Goal: Communication & Community: Answer question/provide support

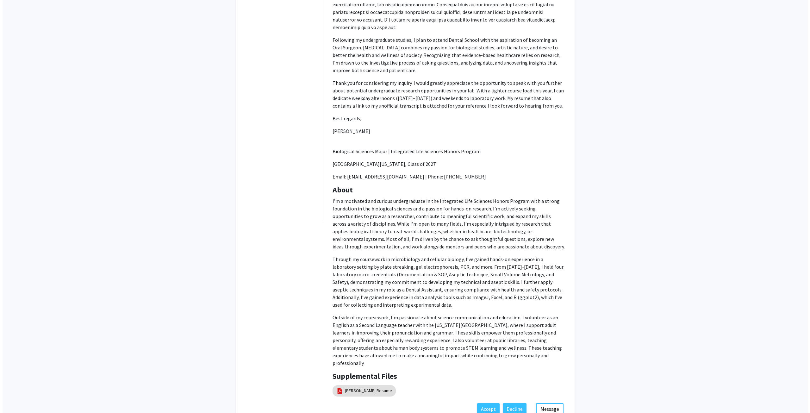
scroll to position [287, 0]
click at [365, 387] on link "[PERSON_NAME] Resume" at bounding box center [365, 390] width 47 height 7
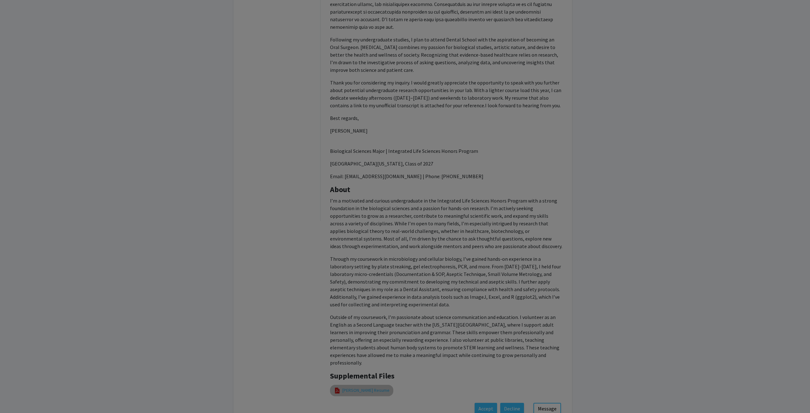
select select "custom"
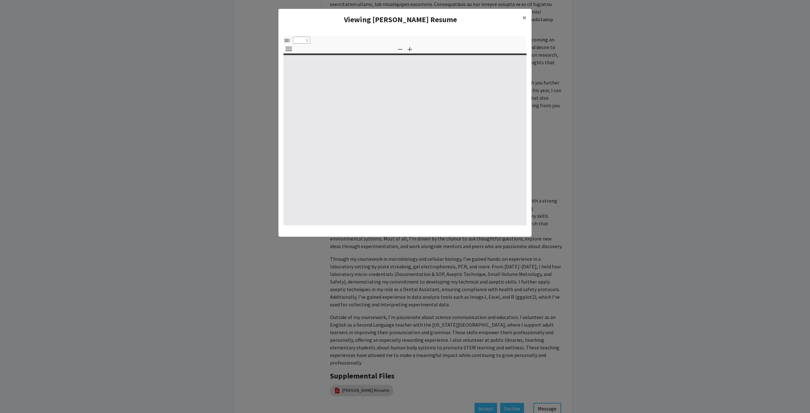
type input "0"
select select "custom"
type input "1"
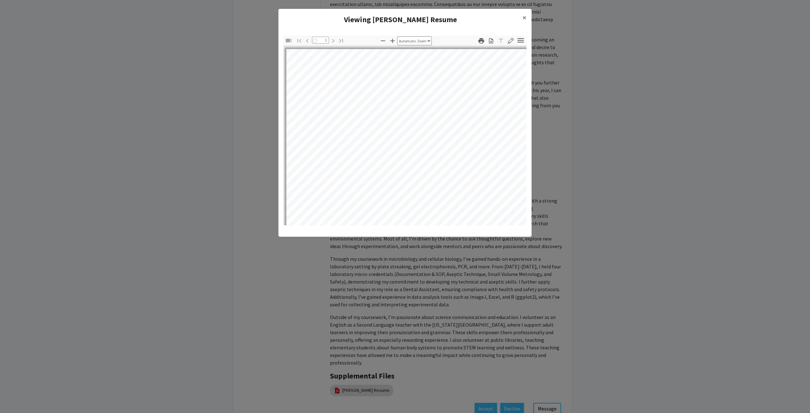
select select "auto"
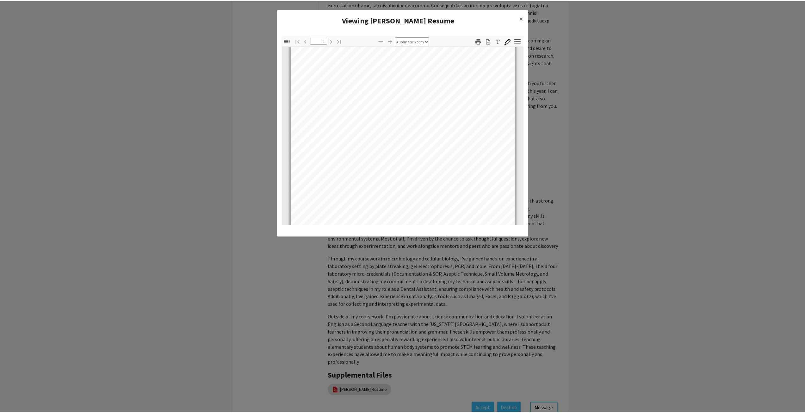
scroll to position [119, 0]
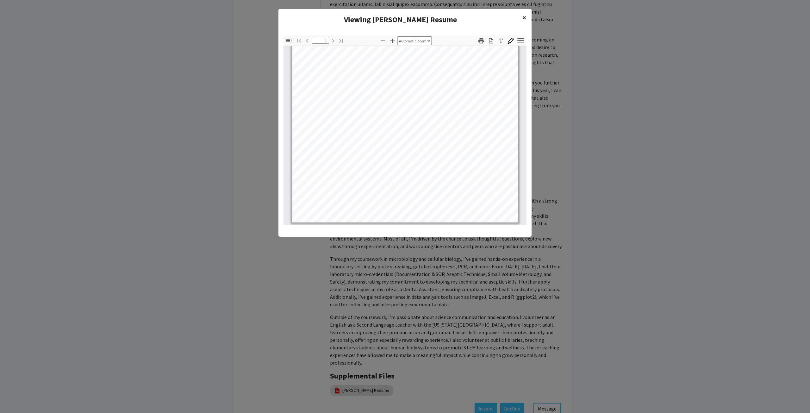
click at [523, 18] on span "×" at bounding box center [524, 18] width 4 height 10
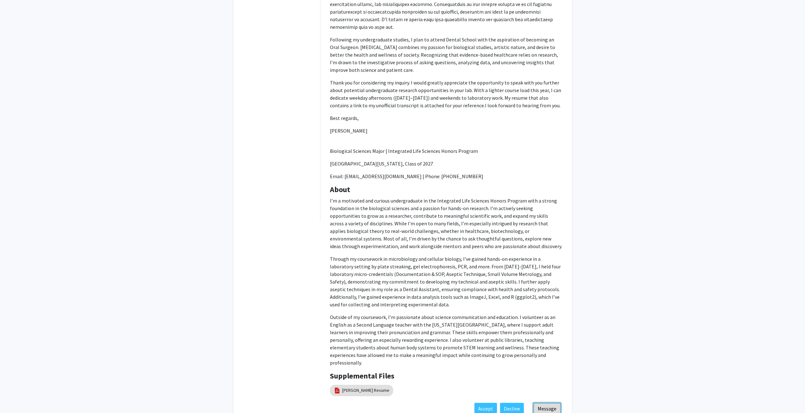
click at [547, 403] on button "Message" at bounding box center [547, 408] width 28 height 11
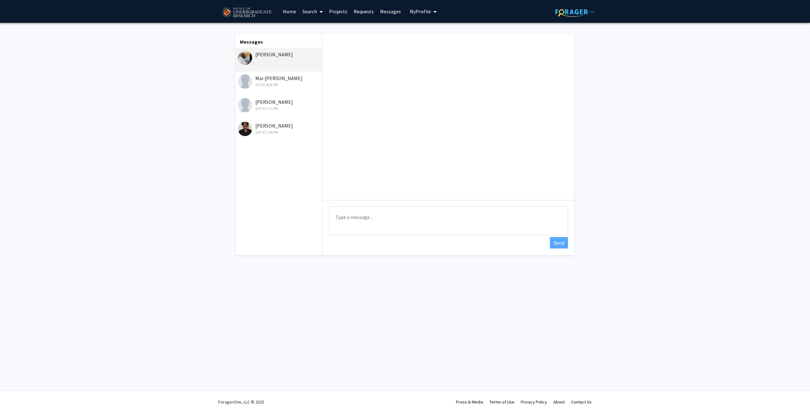
click at [383, 214] on textarea "Type a message" at bounding box center [448, 221] width 239 height 28
click at [352, 224] on textarea "Hi [PERSON_NAME], Your profiles looks interesting. Would you have time for a zo…" at bounding box center [448, 221] width 239 height 28
click at [0, 0] on div "profile" at bounding box center [0, 0] width 0 height 0
click at [517, 224] on textarea "Hi [PERSON_NAME], Your profile looks interesting. Would you have time for a zoo…" at bounding box center [448, 221] width 239 height 28
click at [381, 225] on textarea "Hi [PERSON_NAME], Your profile looks interesting. Would you have time for a zoo…" at bounding box center [448, 221] width 239 height 28
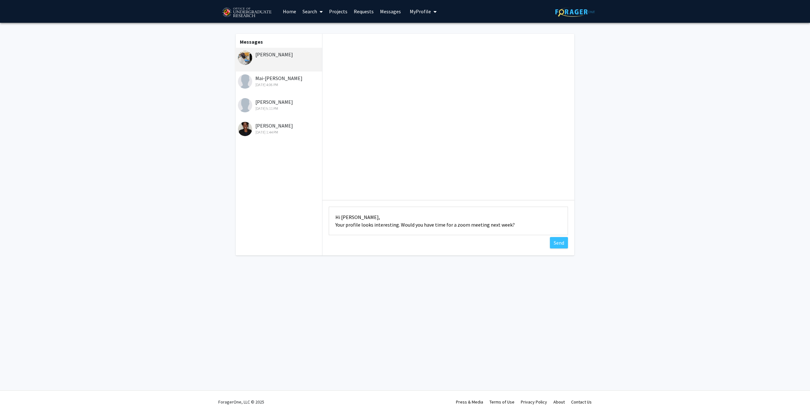
click at [522, 224] on textarea "Hi [PERSON_NAME], Your profile looks interesting. Would you have time for a zoo…" at bounding box center [448, 221] width 239 height 28
drag, startPoint x: 395, startPoint y: 226, endPoint x: 325, endPoint y: 221, distance: 70.1
click at [325, 223] on div "Type a message Hi [PERSON_NAME], Your profile looks interesting. Would you have…" at bounding box center [448, 221] width 252 height 43
click at [528, 225] on textarea "Hi [PERSON_NAME], Thank you for contacting me. Would you have time for a zoom m…" at bounding box center [448, 221] width 239 height 28
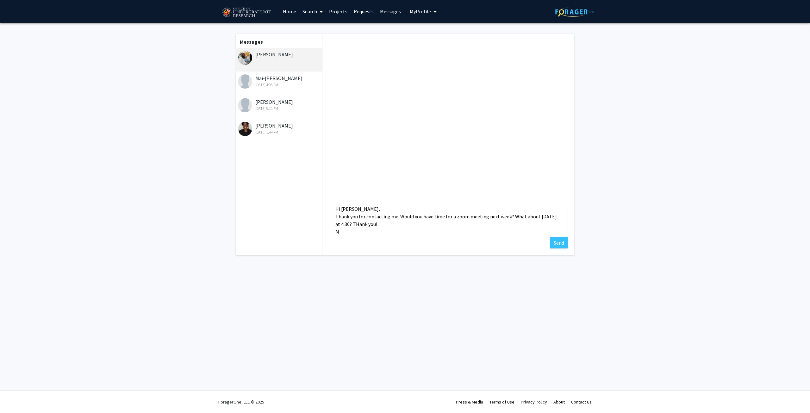
click at [357, 220] on textarea "Hi [PERSON_NAME], Thank you for contacting me. Would you have time for a zoom m…" at bounding box center [448, 221] width 239 height 28
click at [540, 216] on textarea "Hi [PERSON_NAME], Thank you for contacting me. Would you have time for a zoom m…" at bounding box center [448, 221] width 239 height 28
click at [537, 217] on textarea "Hi [PERSON_NAME], Thank you for contacting me. Would you have time for a zoom m…" at bounding box center [448, 221] width 239 height 28
type textarea "Hi [PERSON_NAME], Thank you for contacting me. Would you have time for a zoom m…"
click at [558, 244] on button "Send" at bounding box center [559, 242] width 18 height 11
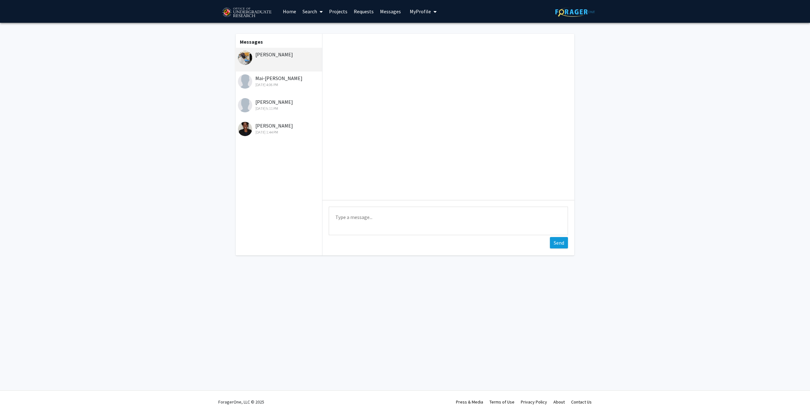
scroll to position [0, 0]
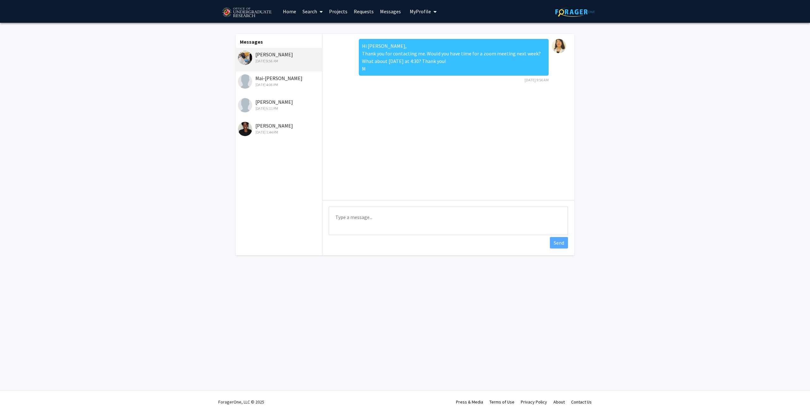
click at [293, 9] on link "Home" at bounding box center [290, 11] width 20 height 22
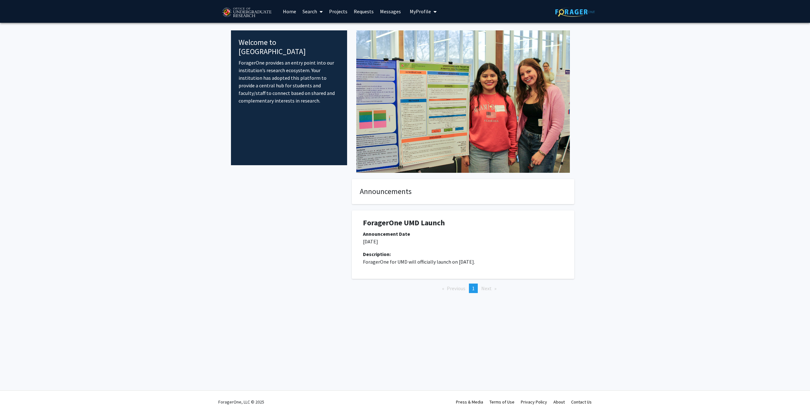
click at [364, 13] on link "Requests" at bounding box center [363, 11] width 26 height 22
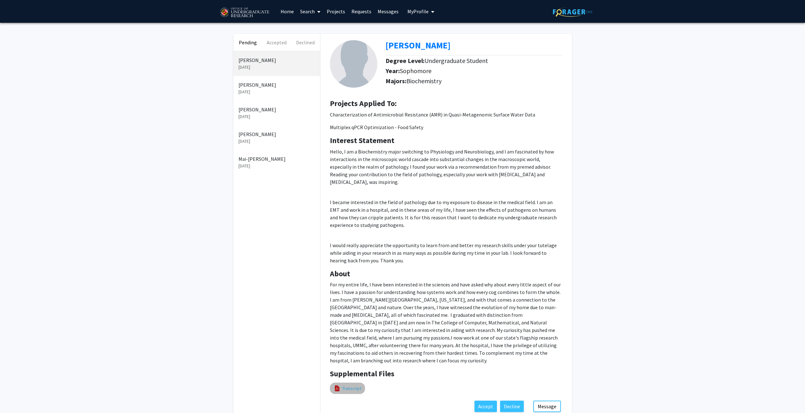
click at [347, 385] on link "Transcript" at bounding box center [351, 388] width 19 height 7
select select "custom"
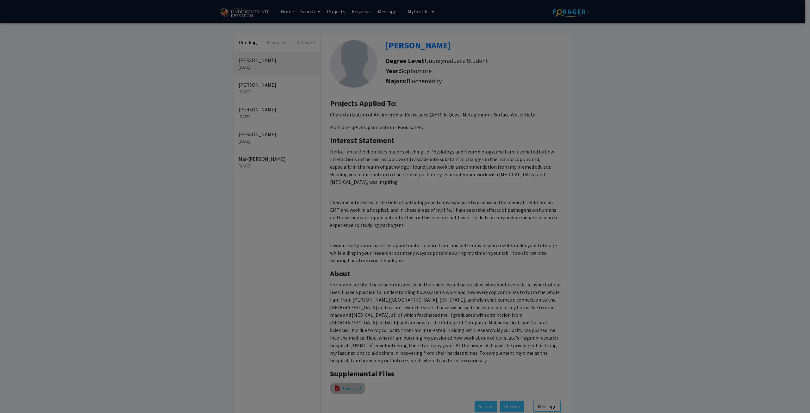
type input "0"
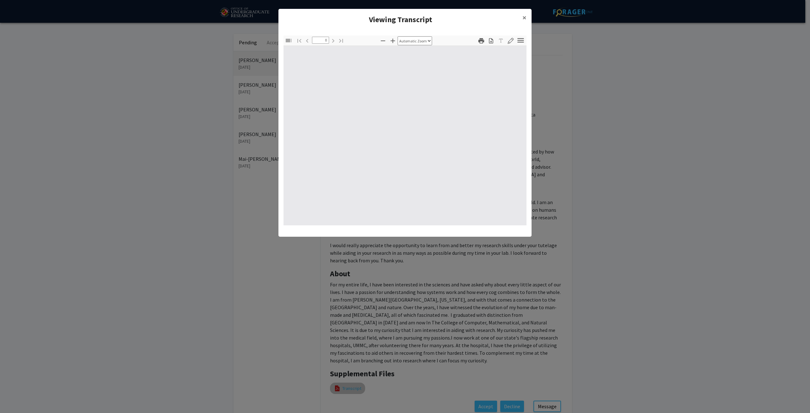
select select "custom"
type input "1"
select select "auto"
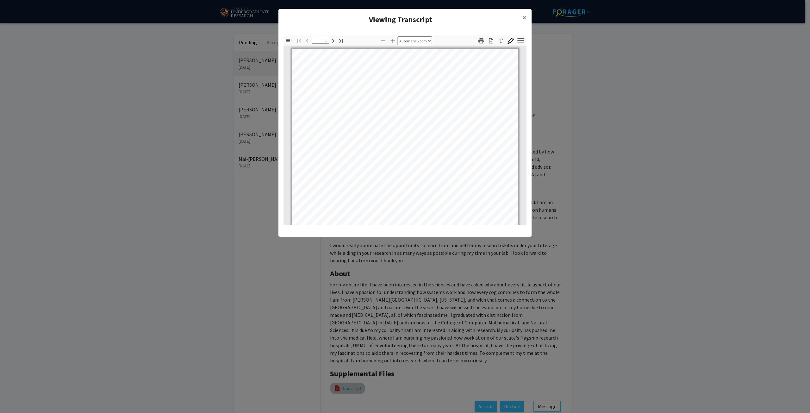
scroll to position [0, 0]
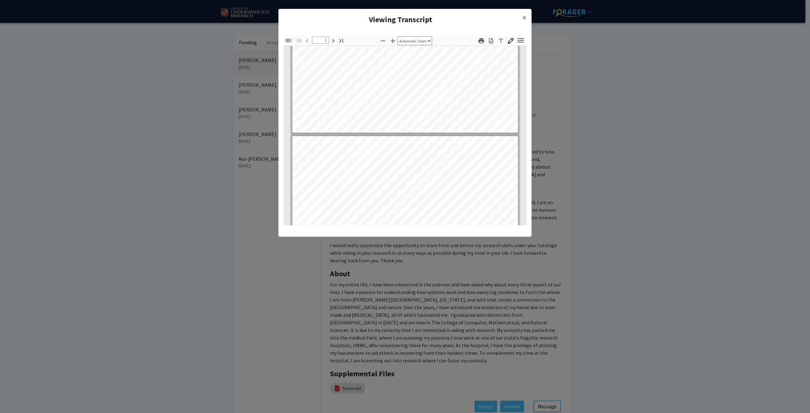
type input "2"
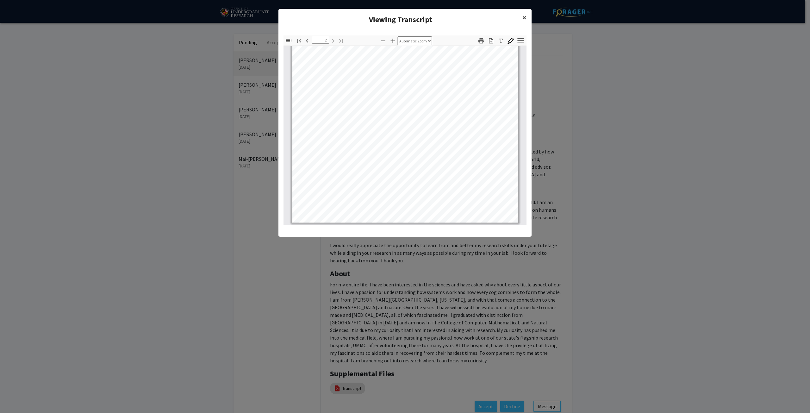
click at [525, 19] on span "×" at bounding box center [524, 18] width 4 height 10
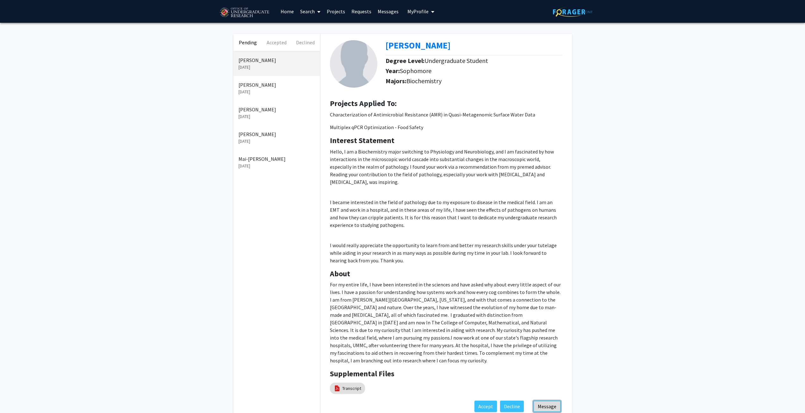
click at [547, 400] on button "Message" at bounding box center [547, 405] width 28 height 11
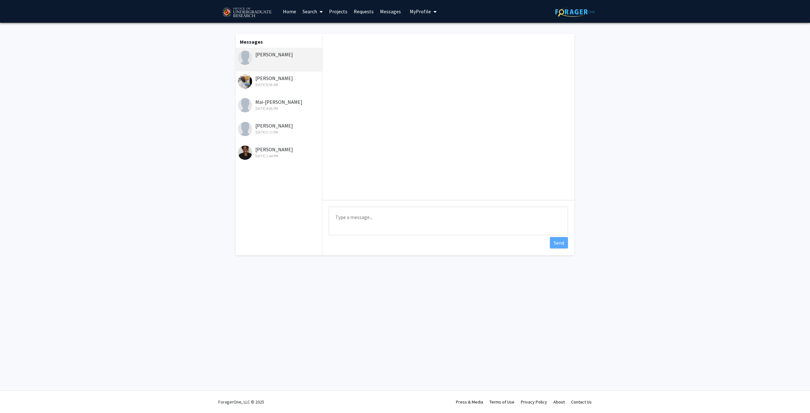
click at [371, 216] on textarea "Type a message" at bounding box center [448, 221] width 239 height 28
click at [367, 232] on textarea "Hi [PERSON_NAME], Thank you for contacting me. The projects taht I have right n…" at bounding box center [448, 221] width 239 height 28
click at [0, 0] on span "that" at bounding box center [0, 0] width 0 height 0
click at [429, 232] on textarea "Hi [PERSON_NAME], Thank you for contacting me. The projects that I have right n…" at bounding box center [448, 221] width 239 height 28
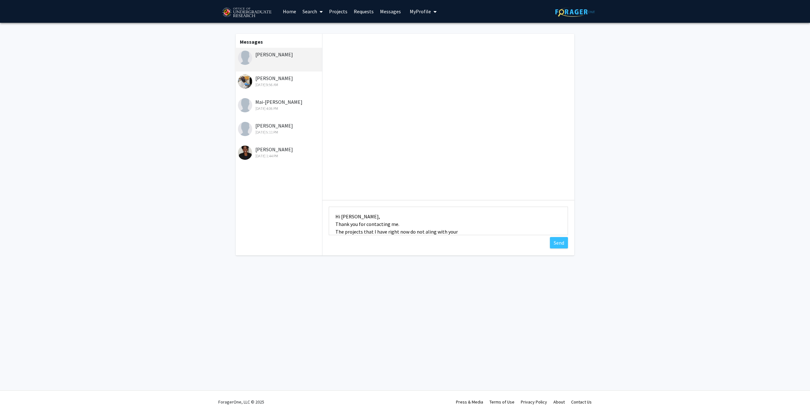
scroll to position [8, 0]
click at [0, 0] on div "align" at bounding box center [0, 0] width 0 height 0
click at [458, 224] on textarea "Hi [PERSON_NAME], Thank you for contacting me. The projects that I have right n…" at bounding box center [448, 221] width 239 height 28
click at [356, 233] on textarea "Hi [PERSON_NAME], Thank you for contacting me. The projects that I have right n…" at bounding box center [448, 221] width 239 height 28
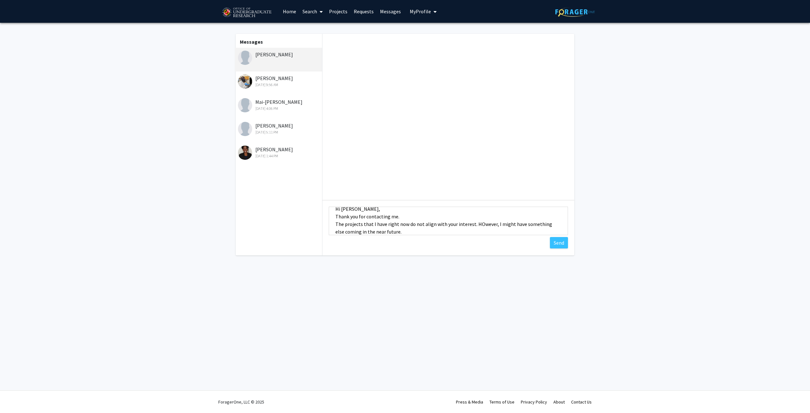
click at [392, 231] on textarea "Hi [PERSON_NAME], Thank you for contacting me. The projects that I have right n…" at bounding box center [448, 221] width 239 height 28
click at [0, 0] on span "However," at bounding box center [0, 0] width 0 height 0
click at [431, 225] on textarea "Hi [PERSON_NAME], Thank you for contacting me. The projects that I have right n…" at bounding box center [448, 221] width 239 height 28
click at [0, 0] on div "you to" at bounding box center [0, 0] width 0 height 0
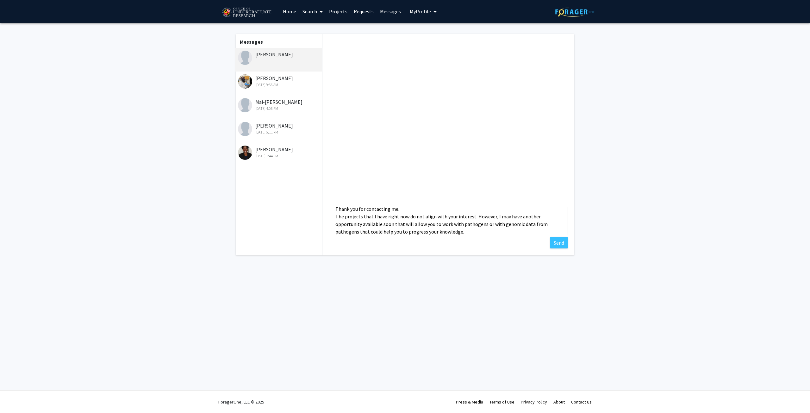
click at [466, 232] on textarea "Hi [PERSON_NAME], Thank you for contacting me. The projects that I have right n…" at bounding box center [448, 221] width 239 height 28
drag, startPoint x: 471, startPoint y: 231, endPoint x: 436, endPoint y: 232, distance: 34.8
click at [436, 232] on textarea "Hi [PERSON_NAME], Thank you for contacting me. The projects that I have right n…" at bounding box center [448, 221] width 239 height 28
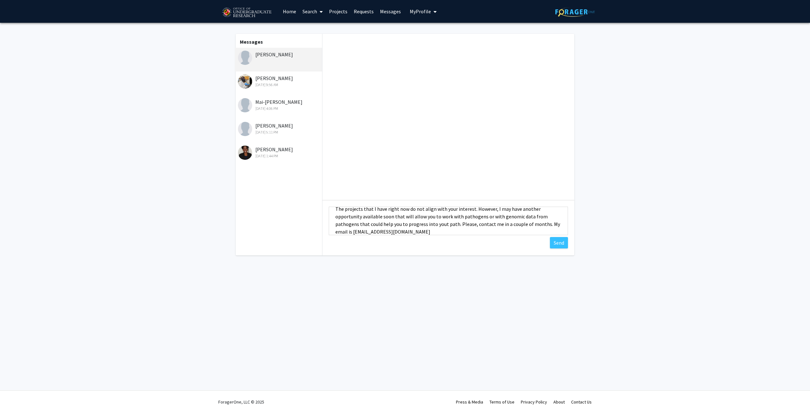
click at [438, 224] on textarea "Hi [PERSON_NAME], Thank you for contacting me. The projects that I have right n…" at bounding box center [448, 221] width 239 height 28
click at [0, 0] on span "on your" at bounding box center [0, 0] width 0 height 0
type textarea "Hi [PERSON_NAME], Thank you for contacting me. The projects that I have right n…"
click at [559, 242] on button "Send" at bounding box center [559, 242] width 18 height 11
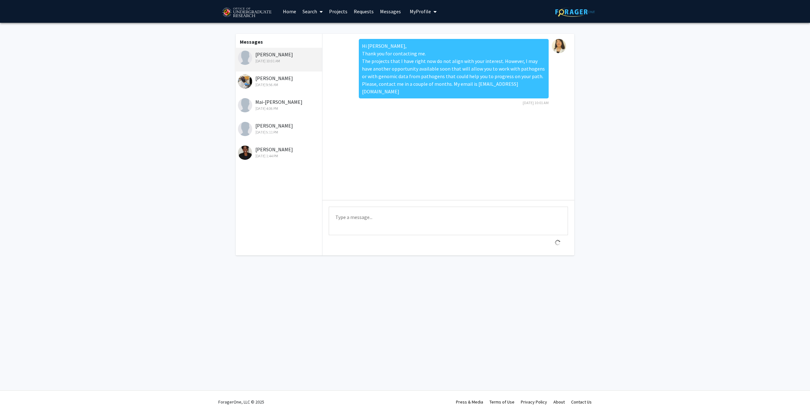
scroll to position [0, 0]
